Goal: Task Accomplishment & Management: Manage account settings

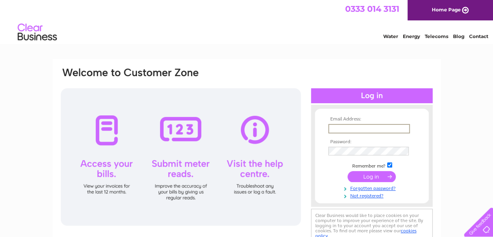
click at [350, 126] on input "text" at bounding box center [369, 128] width 82 height 9
type input "[EMAIL_ADDRESS][DOMAIN_NAME]"
click at [338, 154] on td at bounding box center [372, 150] width 91 height 13
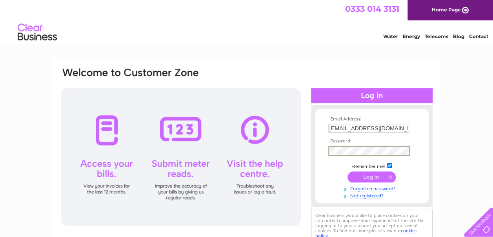
click at [348, 171] on input "submit" at bounding box center [372, 176] width 48 height 11
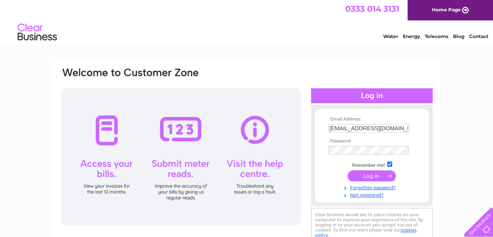
click at [365, 177] on input "submit" at bounding box center [372, 175] width 48 height 11
